Goal: Navigation & Orientation: Find specific page/section

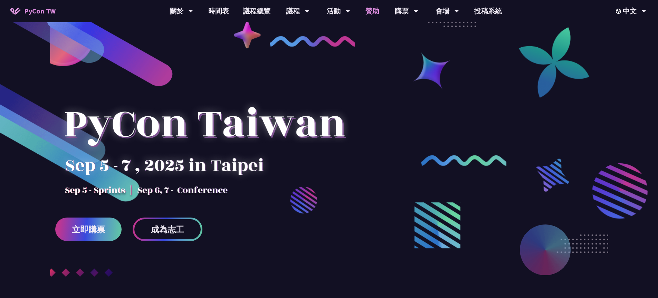
click at [378, 10] on link "贊助" at bounding box center [373, 11] width 28 height 22
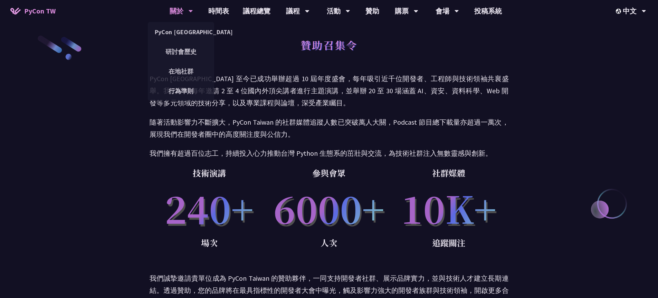
click at [173, 11] on div "關於" at bounding box center [181, 11] width 23 height 22
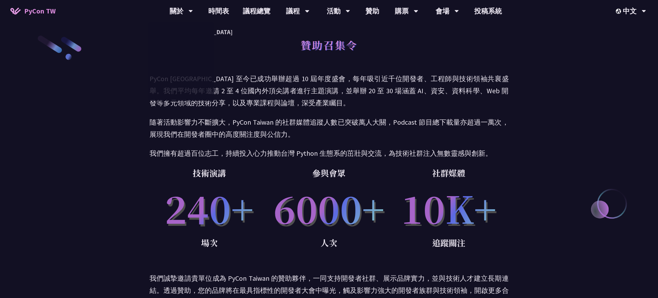
click at [39, 9] on span "PyCon TW" at bounding box center [39, 11] width 31 height 10
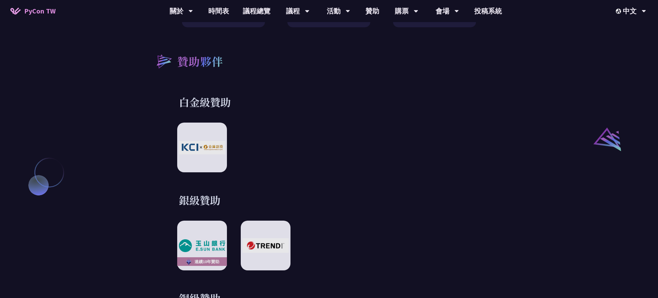
scroll to position [754, 0]
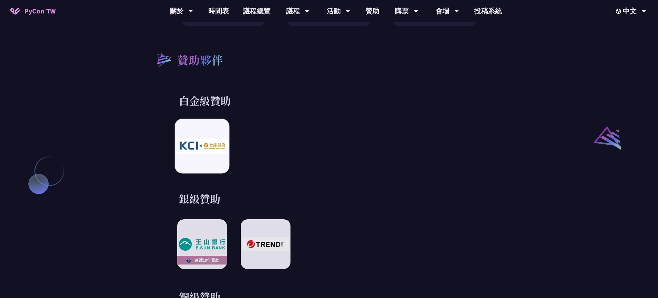
click at [206, 143] on img at bounding box center [202, 146] width 51 height 15
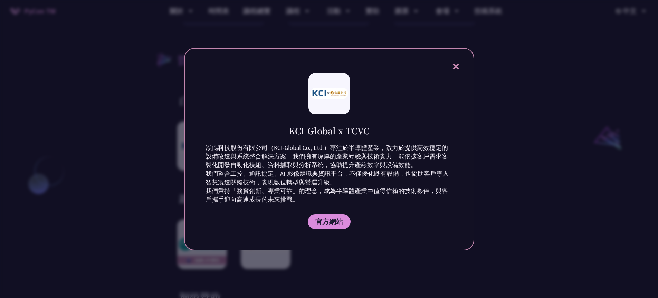
click at [458, 69] on icon at bounding box center [456, 67] width 6 height 6
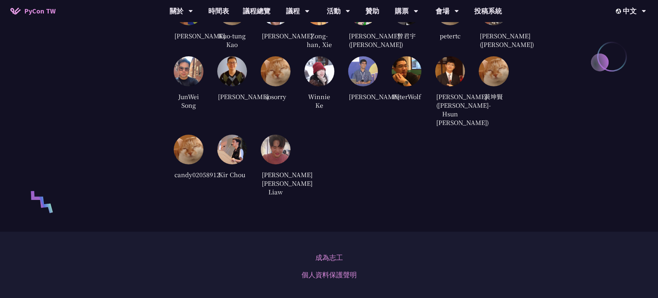
scroll to position [1576, 0]
